Goal: Find contact information

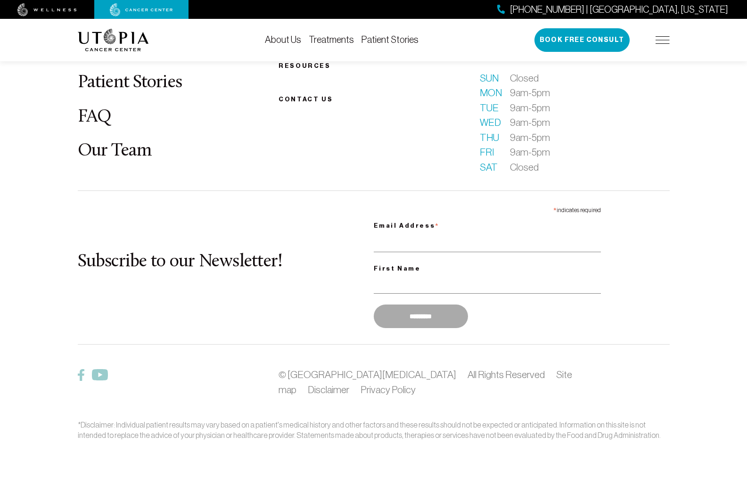
scroll to position [3917, 0]
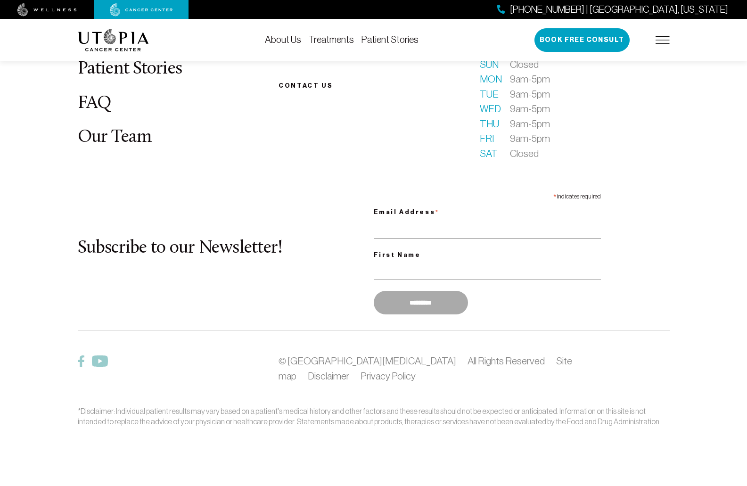
click at [300, 89] on span "Contact us" at bounding box center [305, 85] width 54 height 7
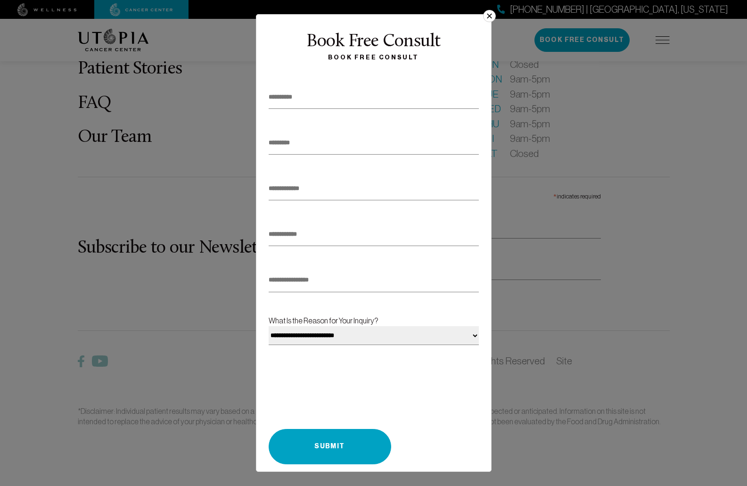
click at [289, 107] on input "text" at bounding box center [373, 97] width 210 height 23
type input "**********"
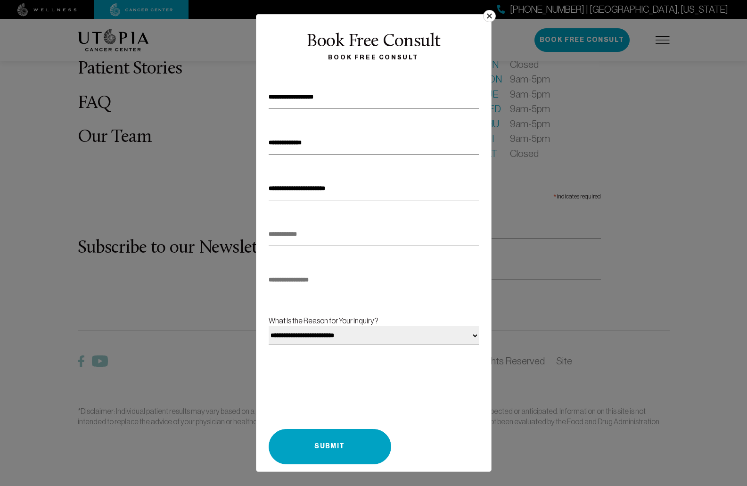
type input "**"
click at [489, 14] on button "×" at bounding box center [489, 16] width 12 height 12
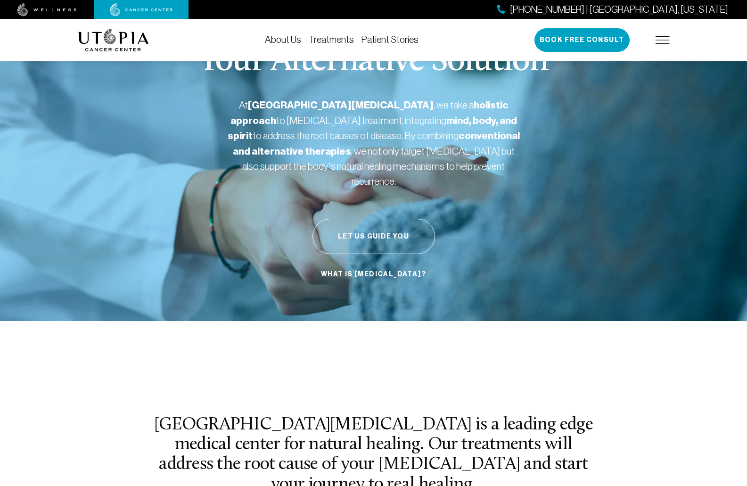
scroll to position [0, 0]
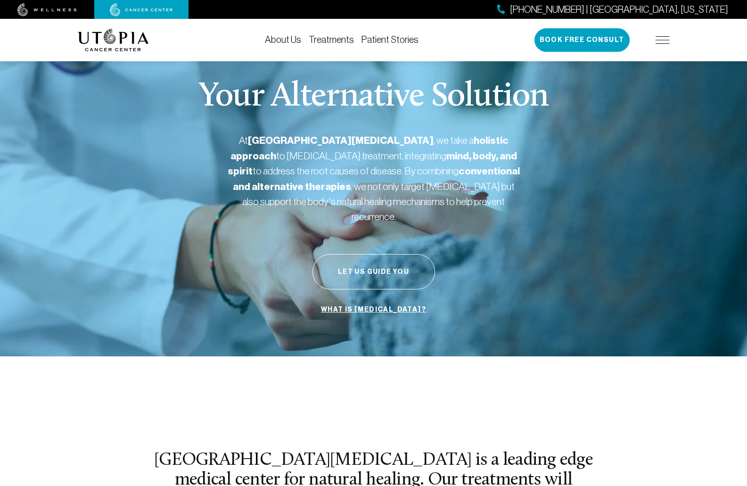
click at [283, 41] on link "About Us" at bounding box center [283, 39] width 36 height 10
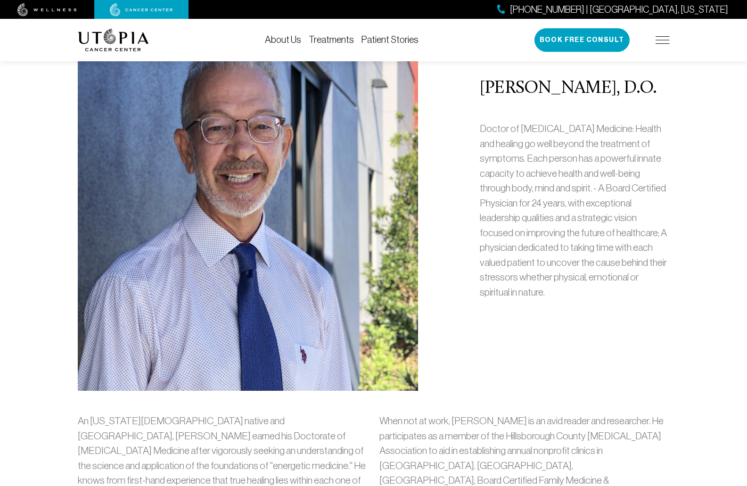
scroll to position [444, 0]
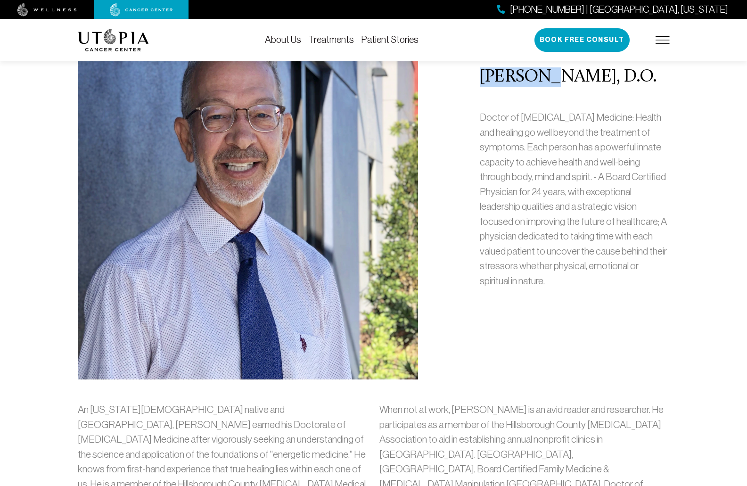
drag, startPoint x: 482, startPoint y: 89, endPoint x: 547, endPoint y: 96, distance: 65.4
click at [547, 87] on h2 "[PERSON_NAME], D.O." at bounding box center [574, 77] width 190 height 20
click at [532, 87] on h2 "[PERSON_NAME], D.O." at bounding box center [574, 77] width 190 height 20
